Goal: Transaction & Acquisition: Obtain resource

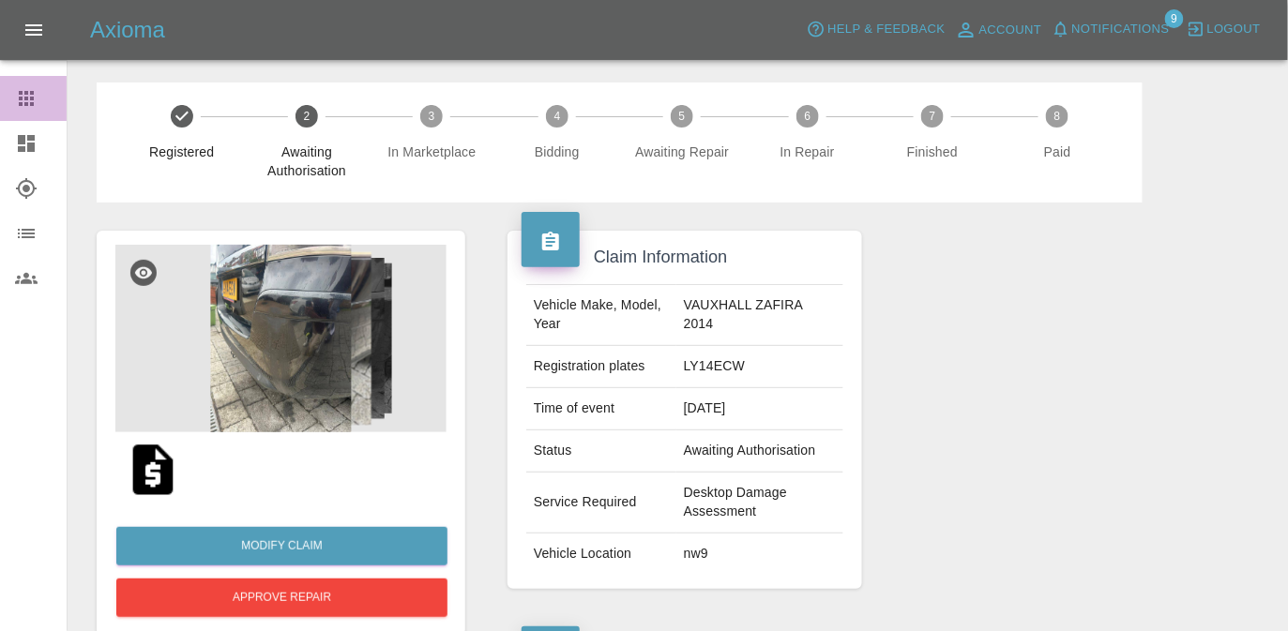
click at [23, 106] on icon at bounding box center [26, 98] width 23 height 23
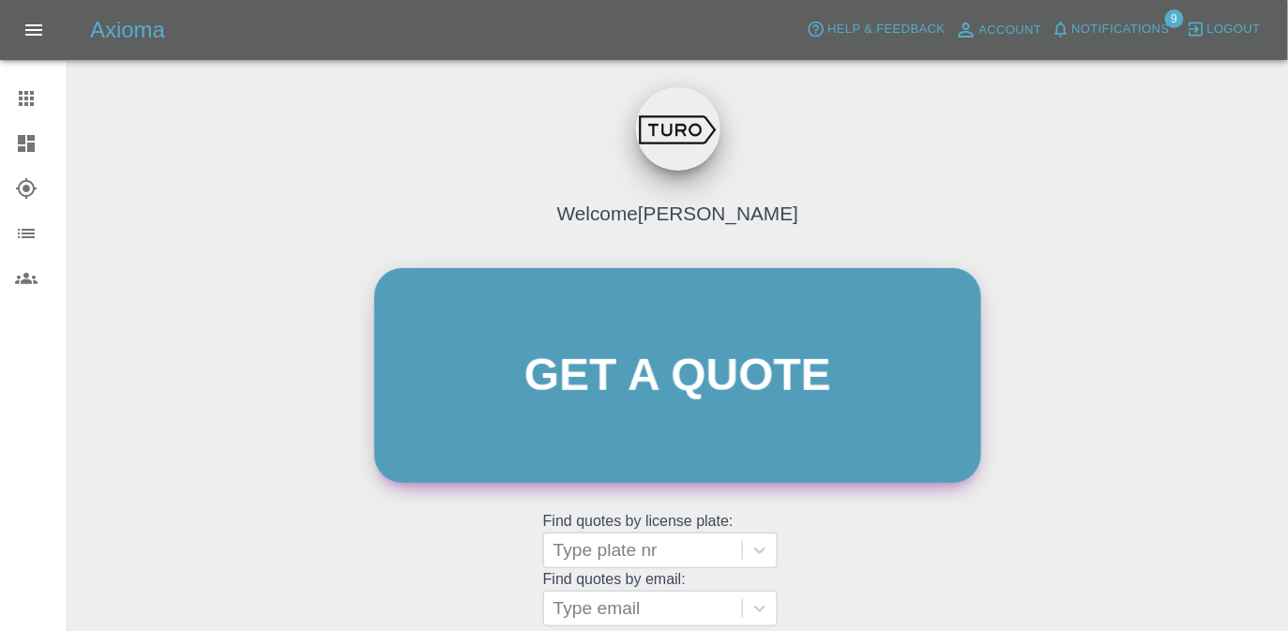
click at [555, 331] on link "Get a quote" at bounding box center [677, 375] width 607 height 215
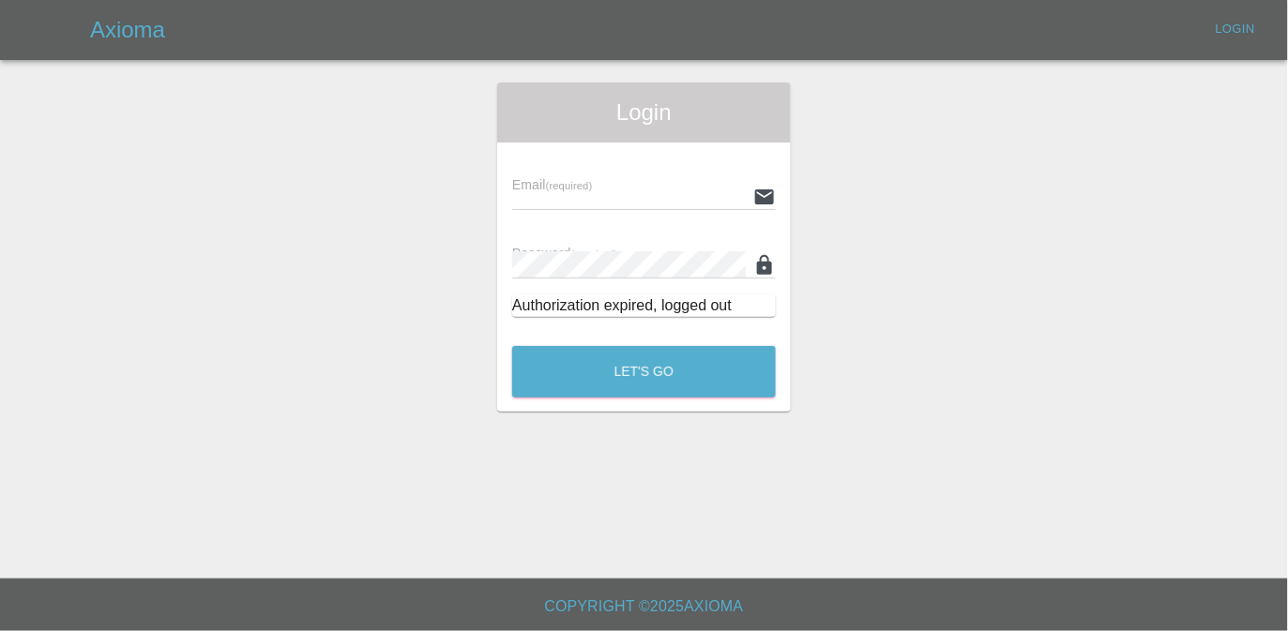
click at [598, 195] on input "text" at bounding box center [629, 196] width 234 height 27
type input "[EMAIL_ADDRESS][DOMAIN_NAME]"
click at [512, 346] on button "Let's Go" at bounding box center [644, 372] width 264 height 52
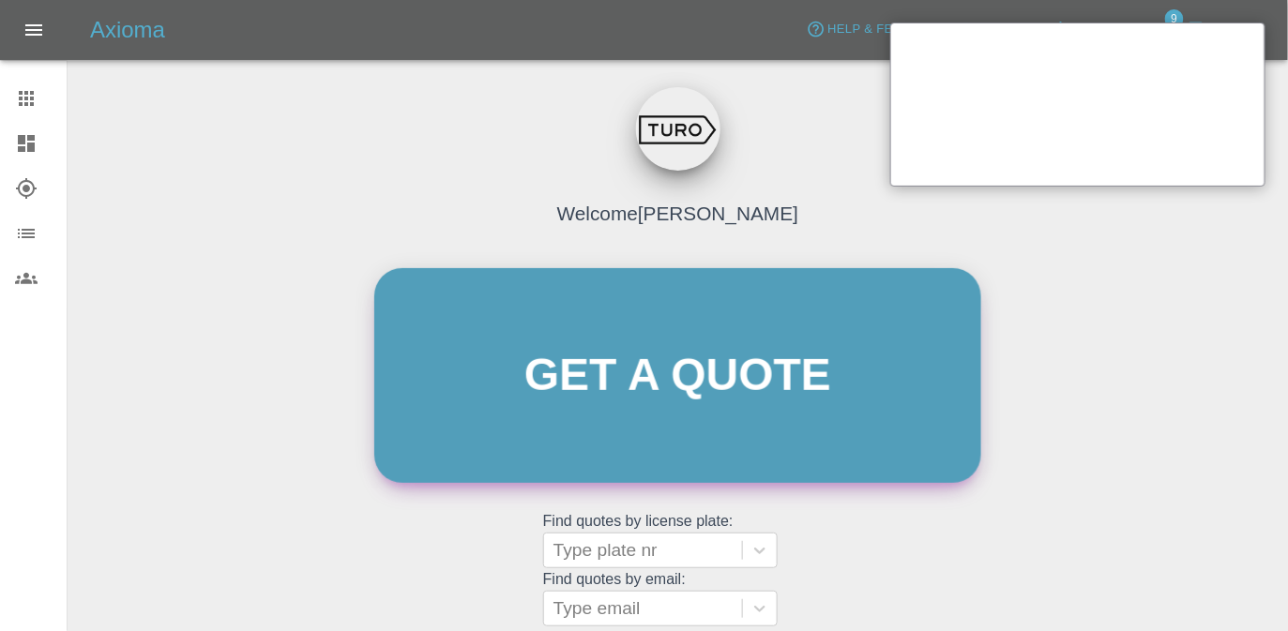
click at [554, 394] on link "Get a quote" at bounding box center [677, 375] width 607 height 215
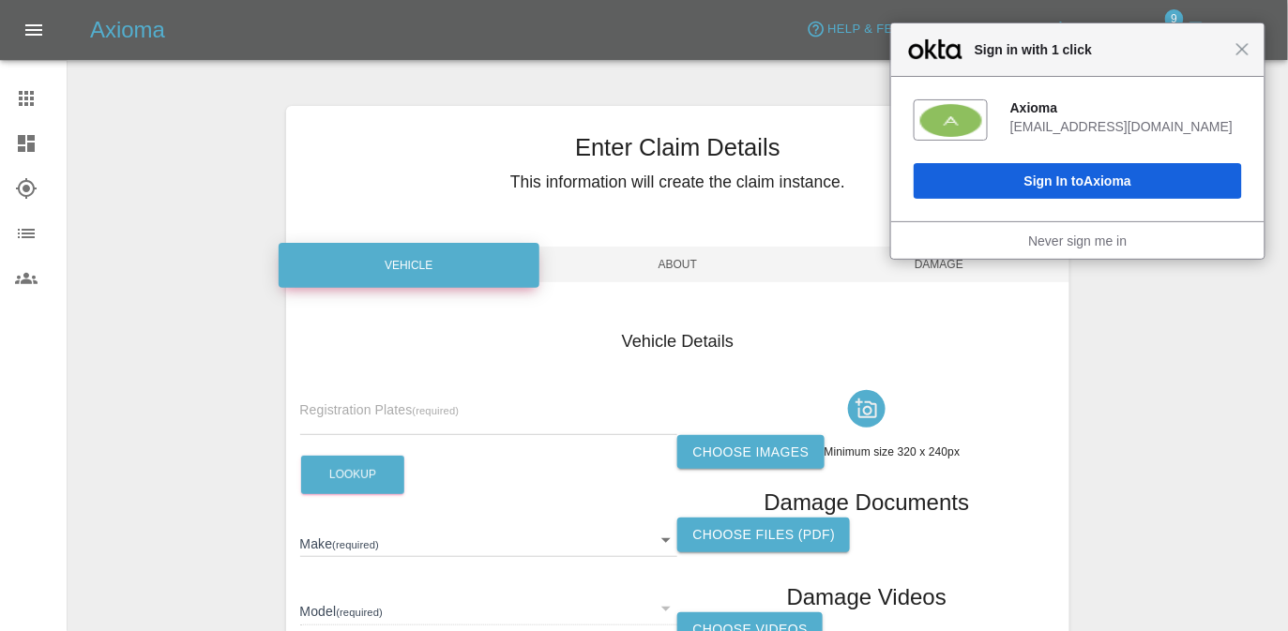
click at [349, 407] on span "Registration Plates (required)" at bounding box center [380, 410] width 160 height 15
paste input "AV16XEO"
click at [345, 420] on input "AV16XEO" at bounding box center [489, 421] width 378 height 27
type input "AV16XEO"
click at [345, 465] on button "Lookup" at bounding box center [352, 475] width 103 height 38
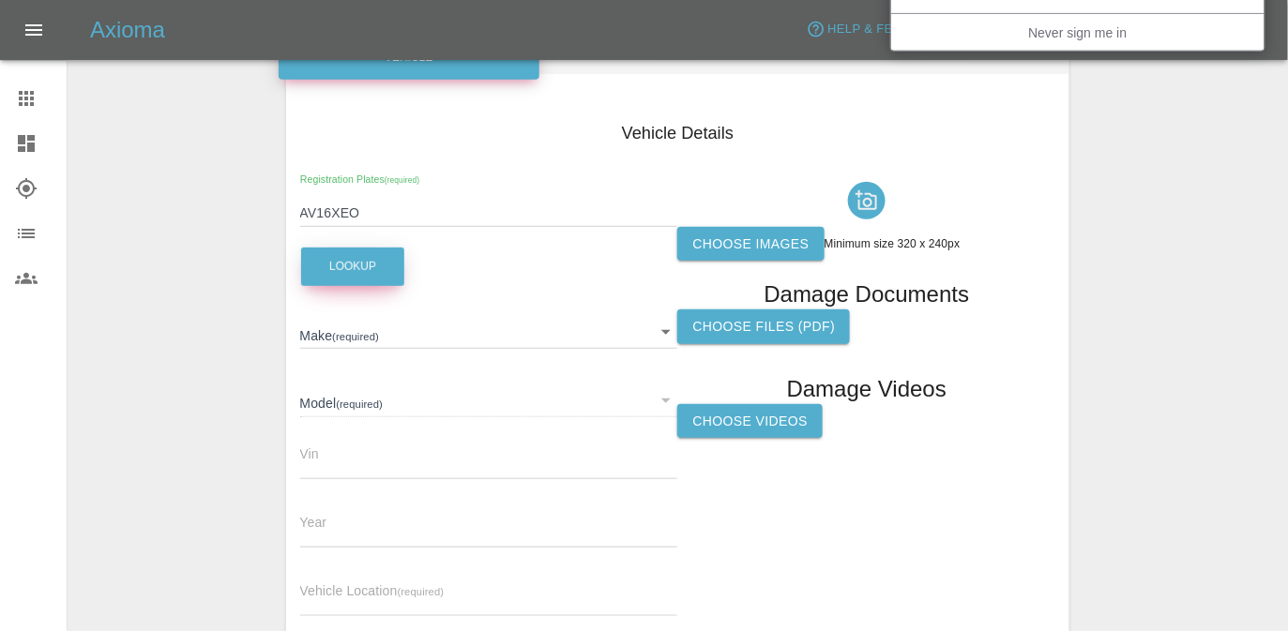
scroll to position [215, 0]
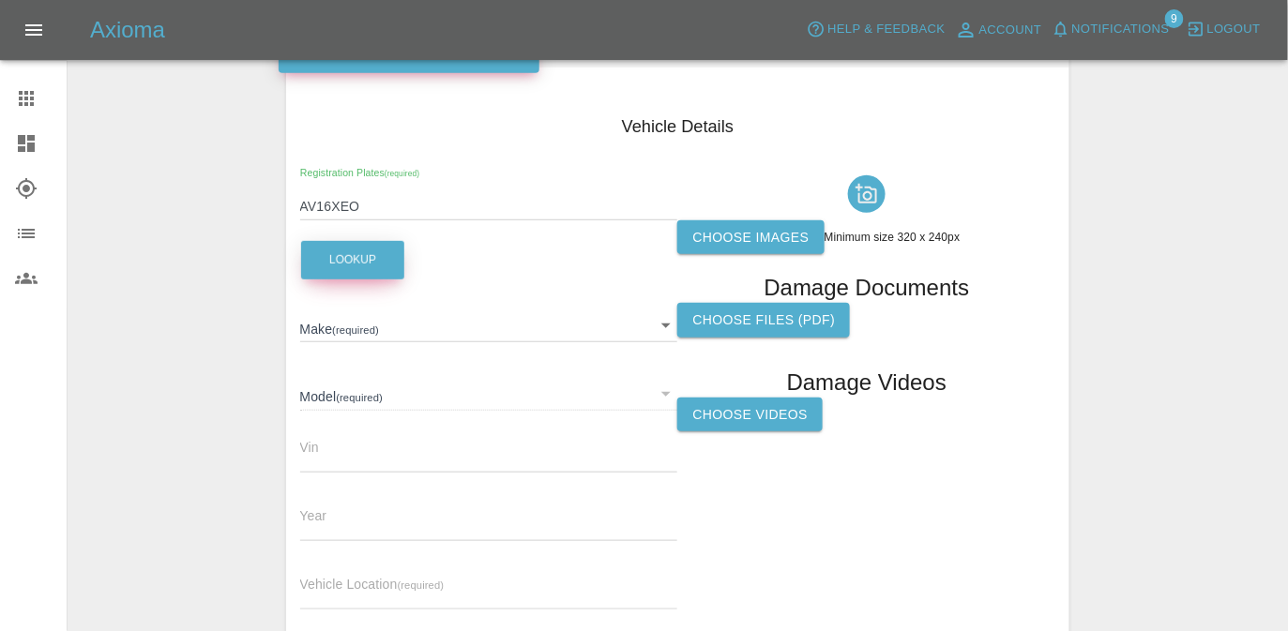
type input "VOLKSWAGEN"
type input "GOLF"
type input "[VEHICLE_IDENTIFICATION_NUMBER]"
type input "2016"
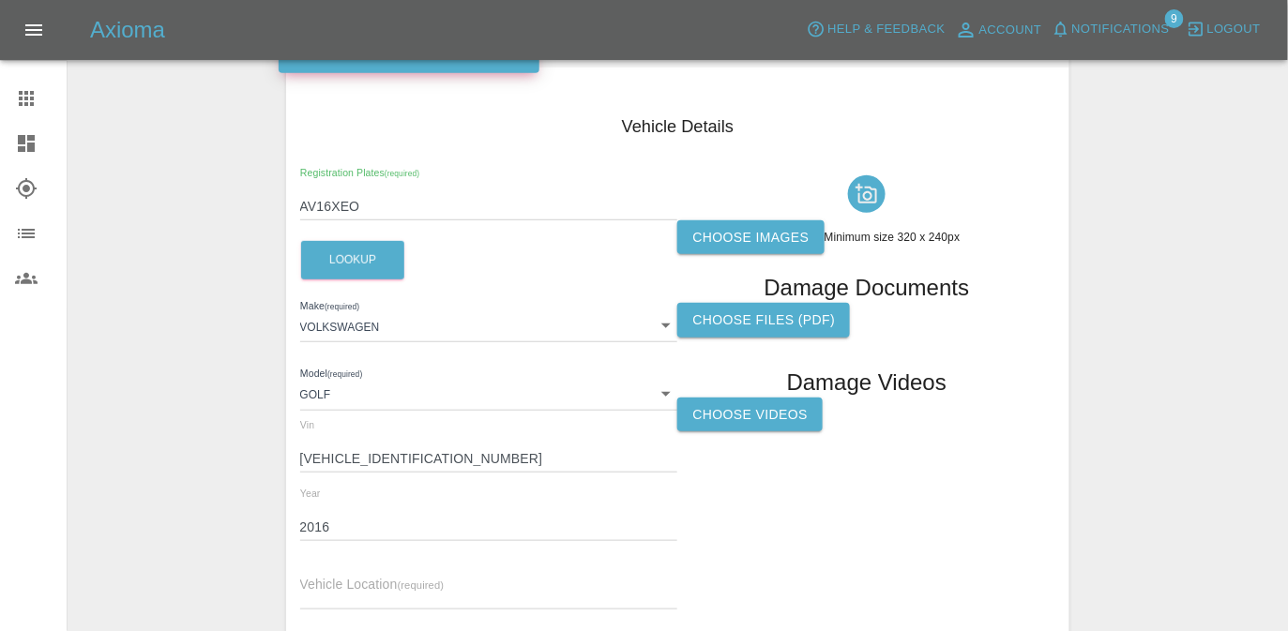
click at [353, 462] on input "[VEHICLE_IDENTIFICATION_NUMBER]" at bounding box center [489, 459] width 378 height 27
